Goal: Task Accomplishment & Management: Complete application form

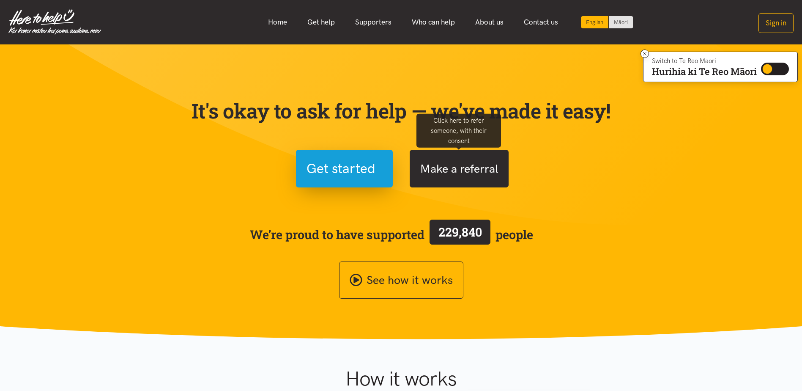
click at [458, 167] on button "Make a referral" at bounding box center [459, 169] width 99 height 38
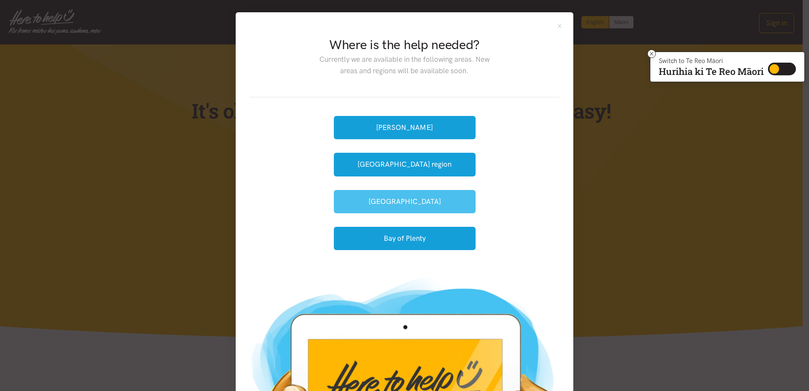
click at [400, 205] on button "[GEOGRAPHIC_DATA]" at bounding box center [405, 201] width 142 height 23
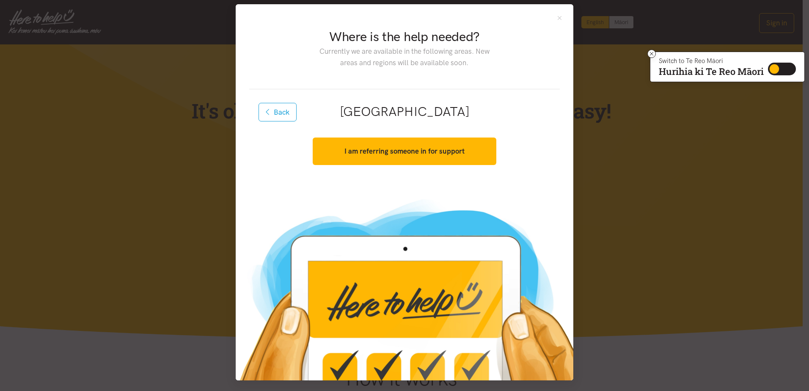
scroll to position [10, 0]
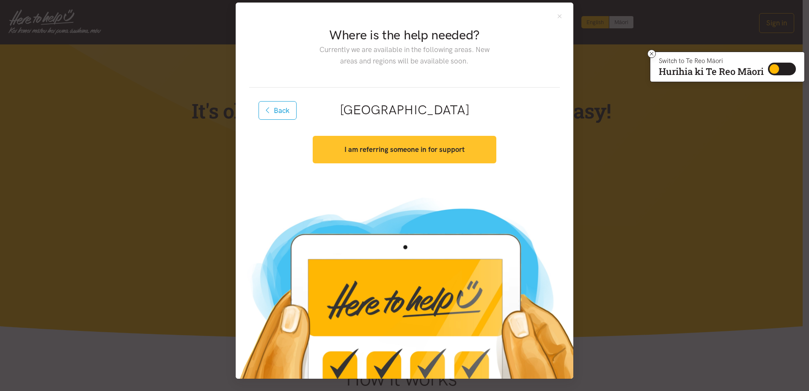
click at [391, 156] on button "I am referring someone in for support" at bounding box center [404, 149] width 183 height 27
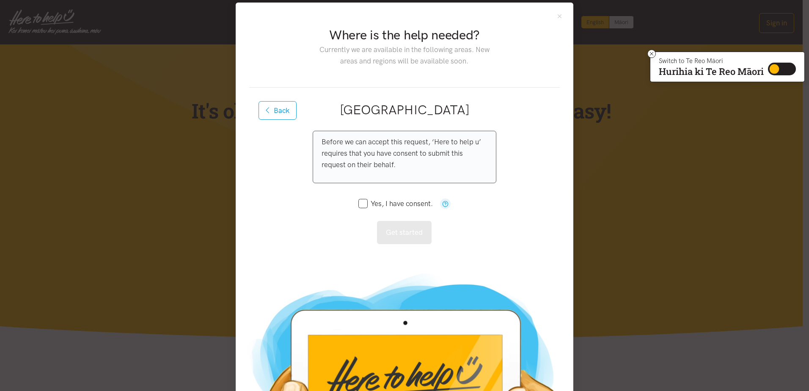
click at [360, 204] on input "Yes, I have consent." at bounding box center [395, 203] width 74 height 7
checkbox input "true"
click at [393, 234] on button "Get started" at bounding box center [404, 232] width 55 height 23
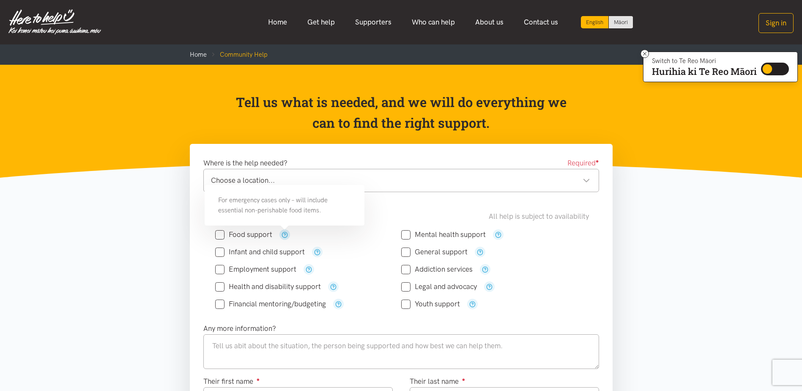
click at [283, 236] on icon "button" at bounding box center [285, 234] width 6 height 6
click at [497, 233] on icon "button" at bounding box center [498, 234] width 6 height 6
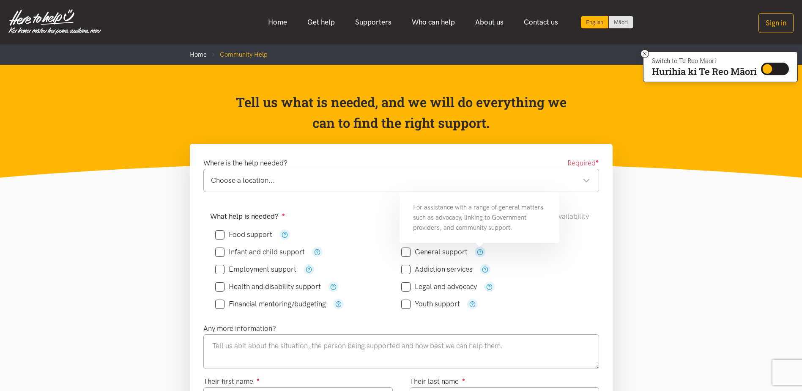
click at [481, 251] on icon "button" at bounding box center [480, 252] width 6 height 6
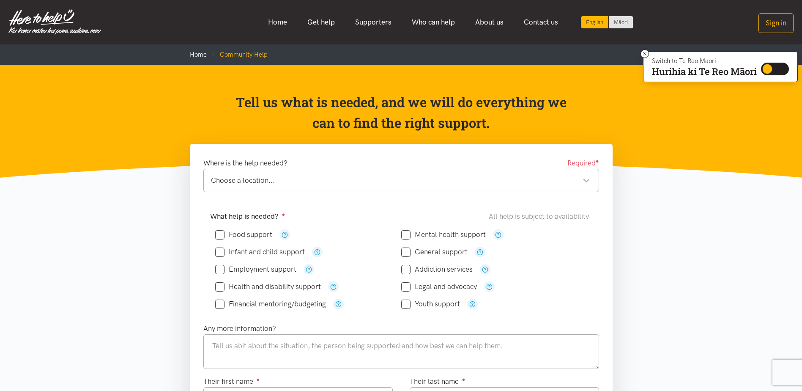
drag, startPoint x: 654, startPoint y: 222, endPoint x: 648, endPoint y: 178, distance: 44.3
